Goal: Information Seeking & Learning: Learn about a topic

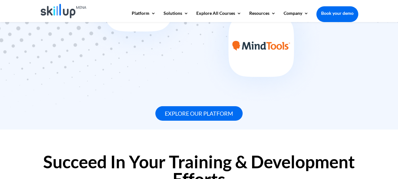
scroll to position [579, 0]
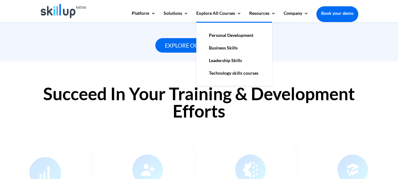
click at [231, 50] on link "Business Skills" at bounding box center [234, 48] width 63 height 13
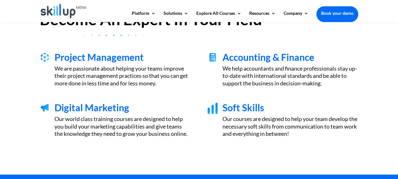
scroll to position [204, 0]
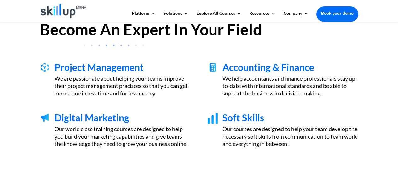
click at [137, 67] on span "Project Management" at bounding box center [99, 67] width 89 height 11
drag, startPoint x: 100, startPoint y: 69, endPoint x: 105, endPoint y: 67, distance: 5.5
click at [100, 69] on span "Project Management" at bounding box center [99, 67] width 89 height 11
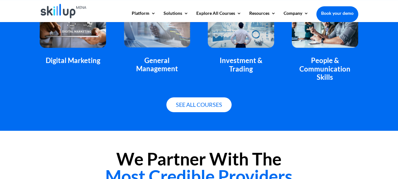
scroll to position [475, 0]
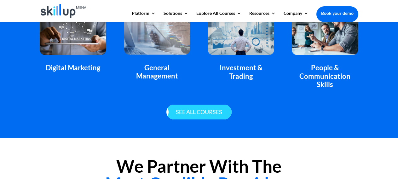
click at [200, 111] on link "See all courses" at bounding box center [199, 112] width 65 height 15
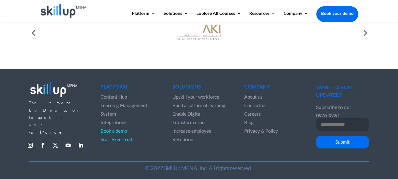
scroll to position [300, 0]
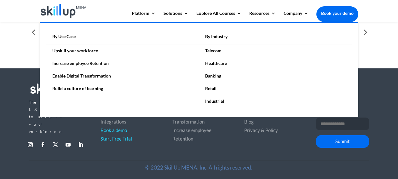
click at [83, 49] on link "Upskill your workforce" at bounding box center [122, 50] width 153 height 13
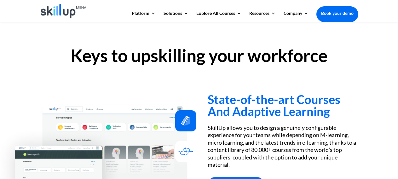
scroll to position [438, 0]
